Goal: Check status: Check status

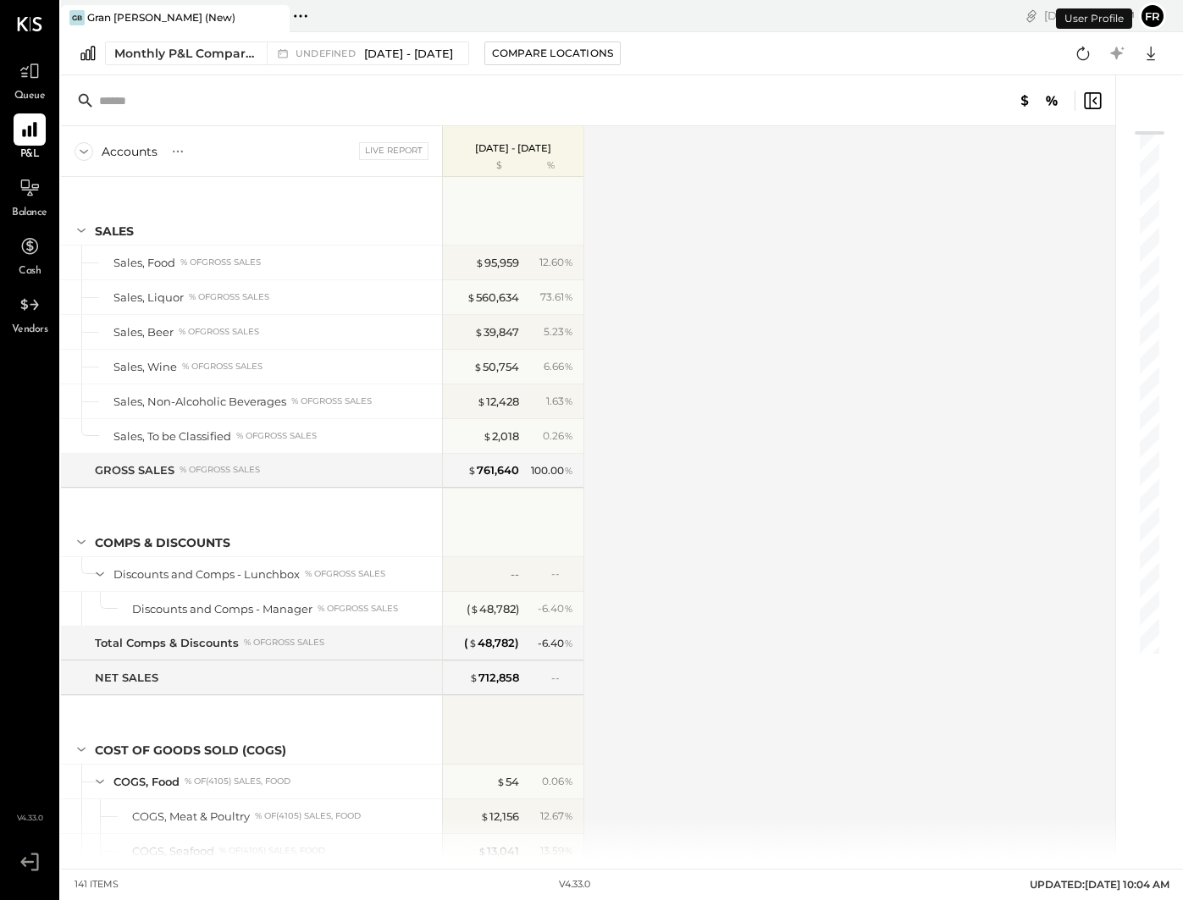
scroll to position [3541, 0]
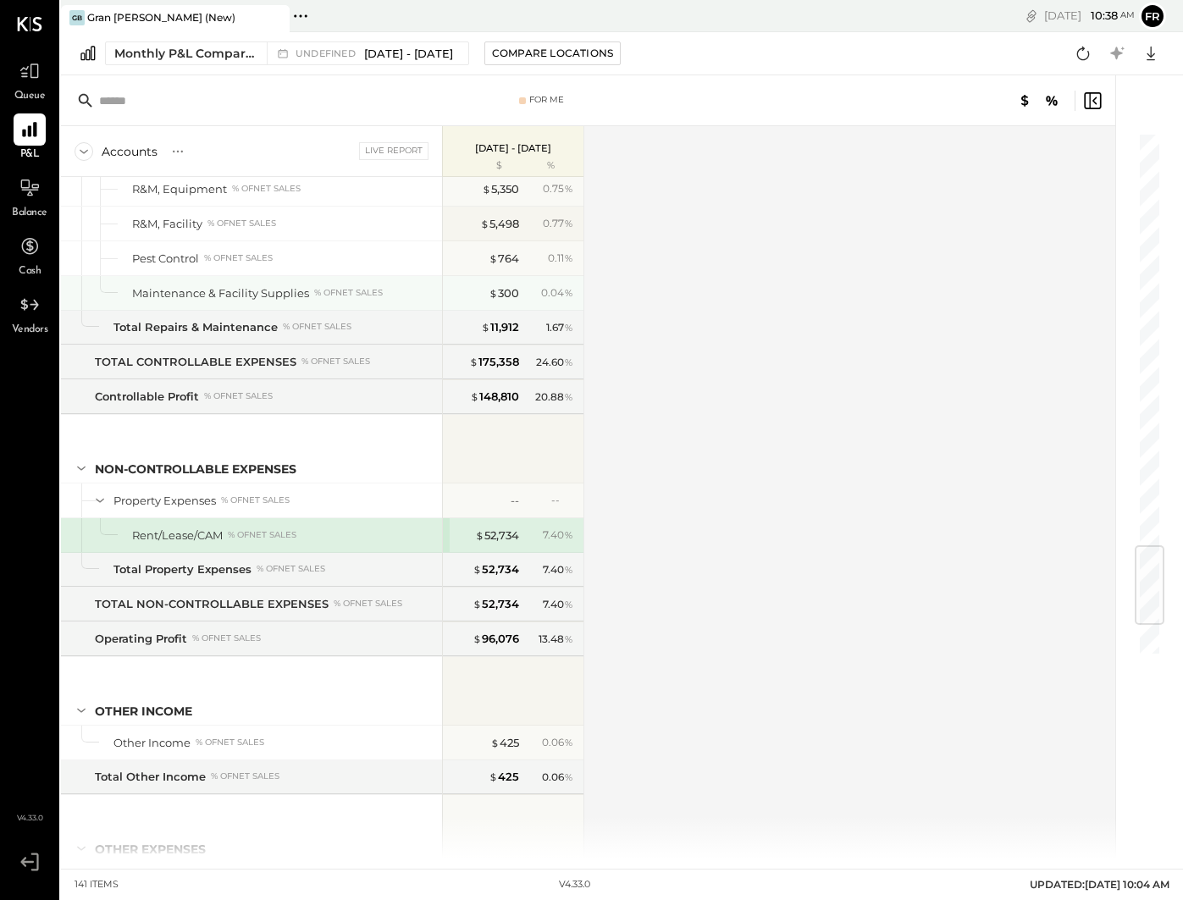
scroll to position [3796, 0]
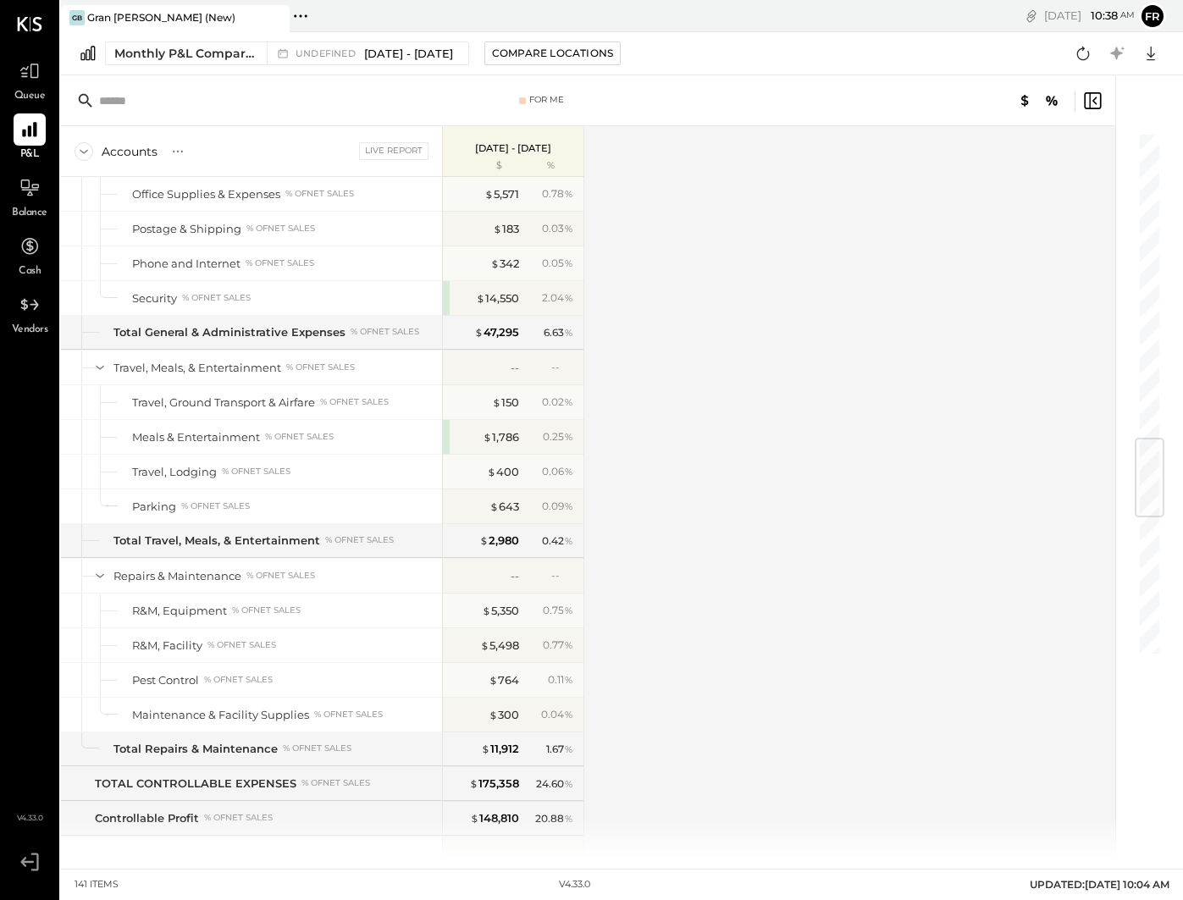
scroll to position [3796, 0]
